Goal: Information Seeking & Learning: Learn about a topic

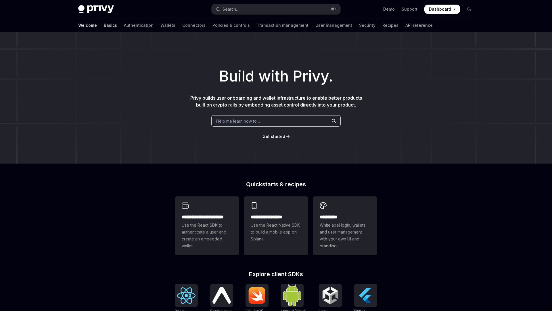
click at [104, 25] on link "Basics" at bounding box center [110, 25] width 13 height 14
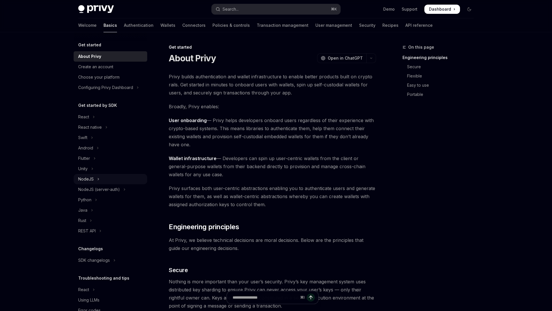
click at [102, 181] on button "NodeJS" at bounding box center [111, 179] width 74 height 10
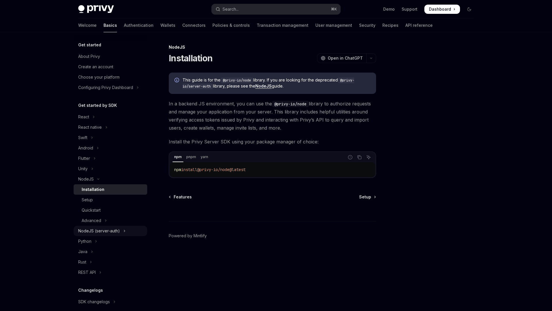
click at [111, 230] on div "NodeJS (server-auth)" at bounding box center [99, 230] width 42 height 7
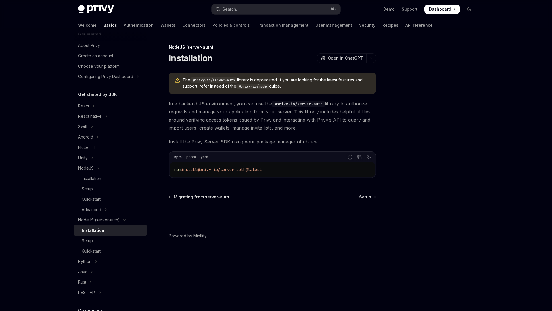
scroll to position [26, 0]
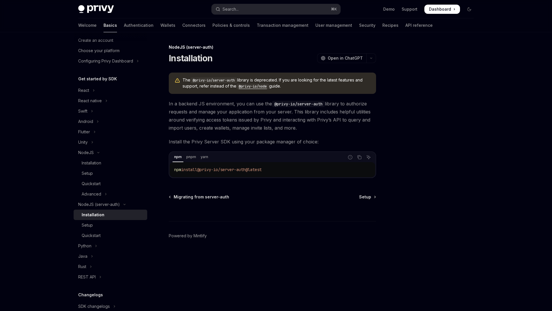
click at [51, 221] on div "Skip to main content Privy Docs home page Search... ⌘ K Demo Support Dashboard …" at bounding box center [276, 155] width 552 height 311
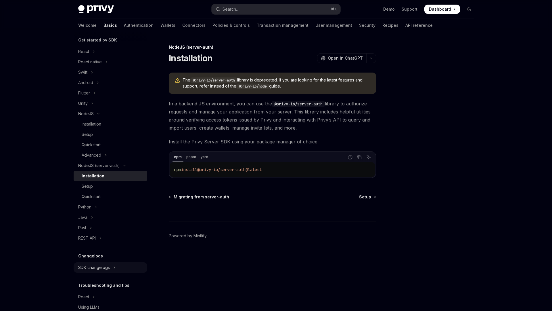
scroll to position [77, 0]
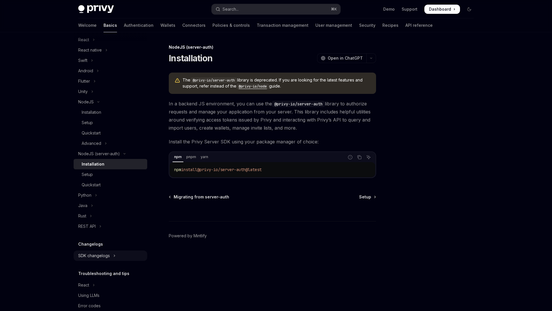
click at [99, 251] on button "SDK changelogs" at bounding box center [111, 255] width 74 height 10
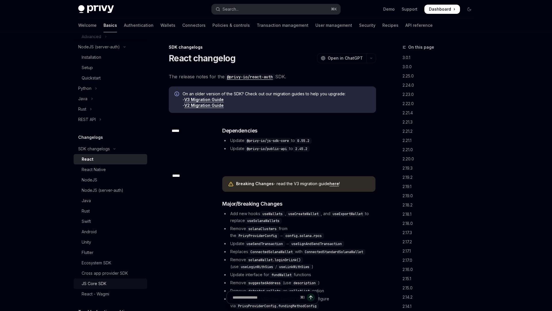
scroll to position [196, 0]
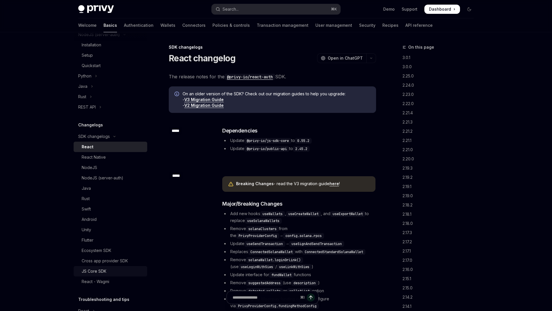
click at [120, 270] on div "JS Core SDK" at bounding box center [113, 270] width 62 height 7
type textarea "*"
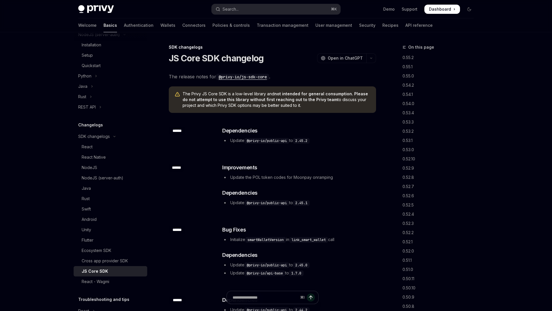
drag, startPoint x: 497, startPoint y: 95, endPoint x: 485, endPoint y: 95, distance: 12.7
click at [463, 87] on link "0.54.2" at bounding box center [441, 85] width 76 height 9
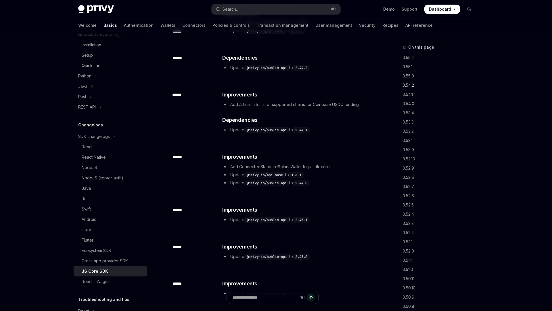
scroll to position [252, 0]
